Goal: Task Accomplishment & Management: Manage account settings

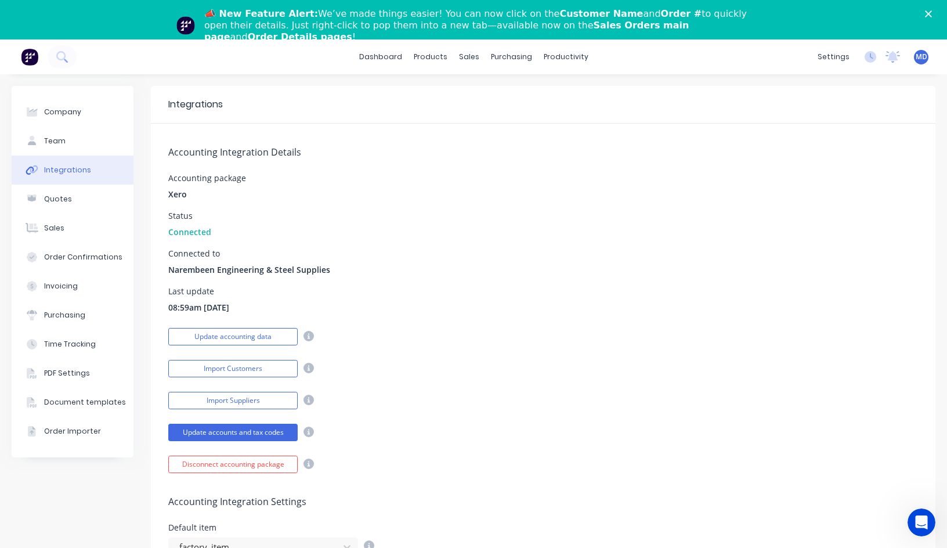
click at [932, 13] on polygon "Close" at bounding box center [928, 13] width 7 height 7
